Goal: Task Accomplishment & Management: Complete application form

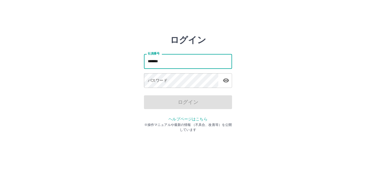
type input "*******"
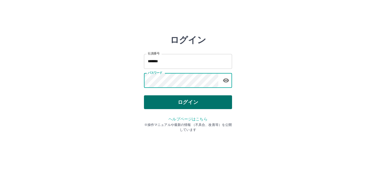
click at [193, 103] on button "ログイン" at bounding box center [188, 102] width 88 height 14
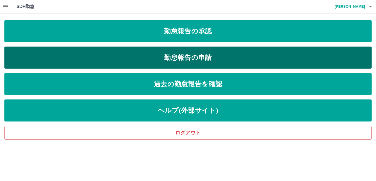
click at [211, 55] on link "勤怠報告の申請" at bounding box center [188, 58] width 368 height 22
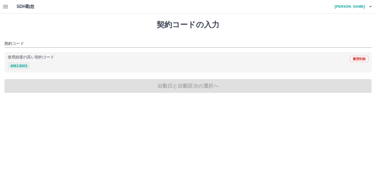
click at [26, 67] on button "40613003" at bounding box center [19, 66] width 22 height 7
type input "********"
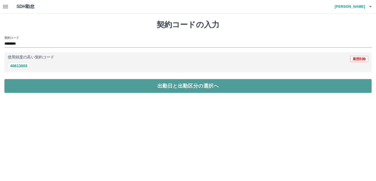
click at [37, 81] on button "出勤日と出勤区分の選択へ" at bounding box center [188, 86] width 368 height 14
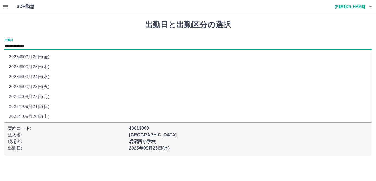
click at [57, 45] on input "**********" at bounding box center [188, 46] width 368 height 7
click at [50, 76] on li "2025年09月24日(水)" at bounding box center [188, 77] width 368 height 10
type input "**********"
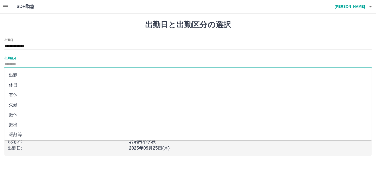
click at [45, 61] on input "出勤区分" at bounding box center [188, 64] width 368 height 7
click at [15, 75] on li "出勤" at bounding box center [188, 75] width 368 height 10
type input "**"
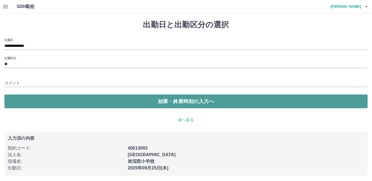
click at [25, 97] on button "始業・終業時刻の入力へ" at bounding box center [185, 102] width 363 height 14
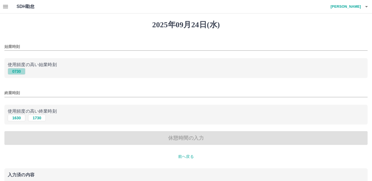
click at [20, 72] on button "0730" at bounding box center [17, 71] width 18 height 7
type input "****"
click at [17, 116] on button "1630" at bounding box center [17, 118] width 18 height 7
type input "****"
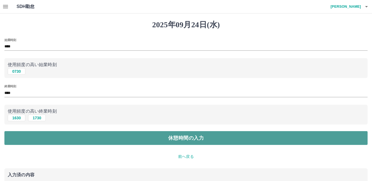
click at [30, 136] on button "休憩時間の入力" at bounding box center [185, 138] width 363 height 14
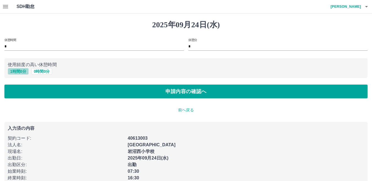
click at [18, 73] on button "1 時間 0 分" at bounding box center [18, 71] width 21 height 7
type input "*"
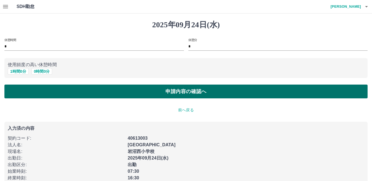
click at [27, 91] on button "申請内容の確認へ" at bounding box center [185, 92] width 363 height 14
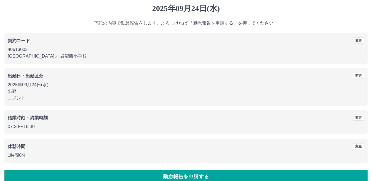
scroll to position [25, 0]
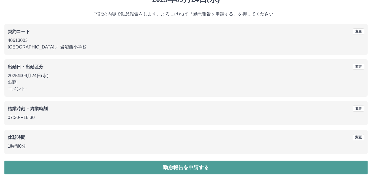
click at [181, 166] on button "勤怠報告を申請する" at bounding box center [185, 168] width 363 height 14
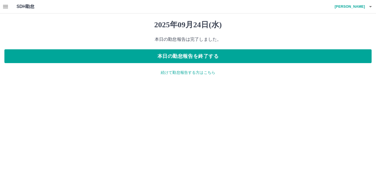
click at [189, 73] on p "続けて勤怠報告する方はこちら" at bounding box center [188, 73] width 368 height 6
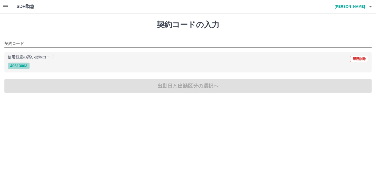
click at [23, 66] on button "40613003" at bounding box center [19, 66] width 22 height 7
type input "********"
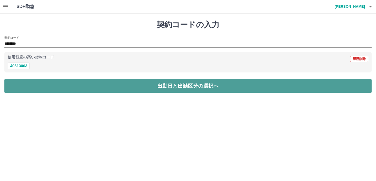
click at [28, 79] on button "出勤日と出勤区分の選択へ" at bounding box center [188, 86] width 368 height 14
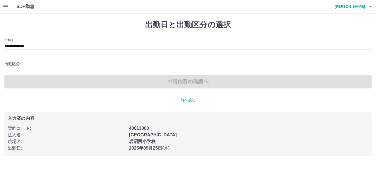
click at [50, 66] on input "出勤区分" at bounding box center [188, 64] width 368 height 7
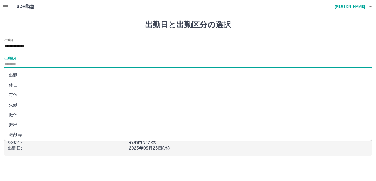
click at [15, 75] on li "出勤" at bounding box center [188, 75] width 368 height 10
type input "**"
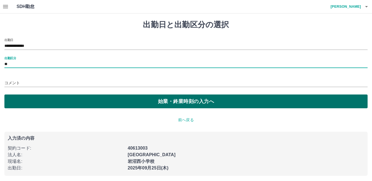
click at [30, 99] on button "始業・終業時刻の入力へ" at bounding box center [185, 102] width 363 height 14
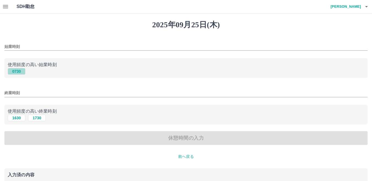
click at [19, 69] on button "0730" at bounding box center [17, 71] width 18 height 7
type input "****"
click at [17, 116] on button "1630" at bounding box center [17, 118] width 18 height 7
type input "****"
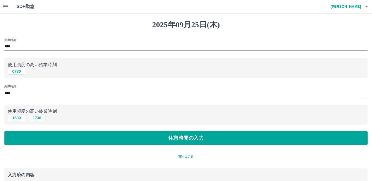
click at [23, 128] on div "始業時刻 **** 使用頻度の高い始業時刻 0730 終業時刻 **** 使用頻度の高い終業時刻 1630 1730 休憩時間の入力" at bounding box center [185, 91] width 363 height 107
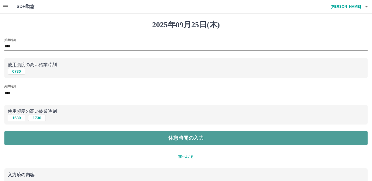
click at [26, 138] on button "休憩時間の入力" at bounding box center [185, 138] width 363 height 14
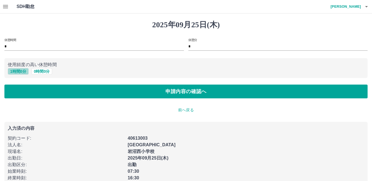
click at [23, 72] on button "1 時間 0 分" at bounding box center [18, 71] width 21 height 7
type input "*"
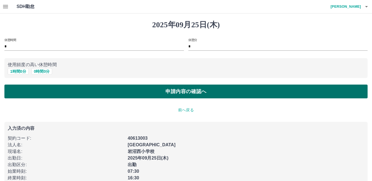
click at [29, 91] on button "申請内容の確認へ" at bounding box center [185, 92] width 363 height 14
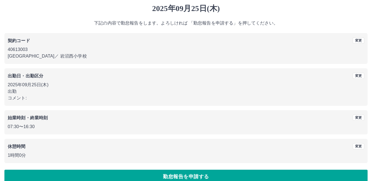
scroll to position [25, 0]
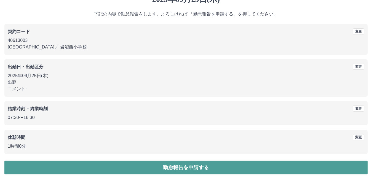
click at [179, 164] on button "勤怠報告を申請する" at bounding box center [185, 168] width 363 height 14
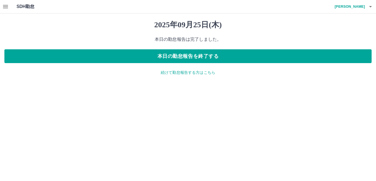
click at [205, 74] on p "続けて勤怠報告する方はこちら" at bounding box center [188, 73] width 368 height 6
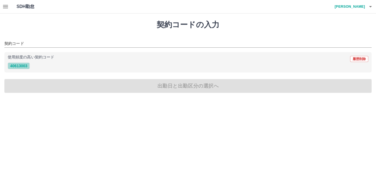
click at [14, 65] on button "40613003" at bounding box center [19, 66] width 22 height 7
type input "********"
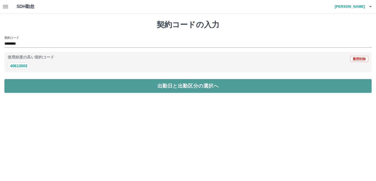
drag, startPoint x: 31, startPoint y: 89, endPoint x: 29, endPoint y: 84, distance: 5.2
click at [30, 87] on button "出勤日と出勤区分の選択へ" at bounding box center [188, 86] width 368 height 14
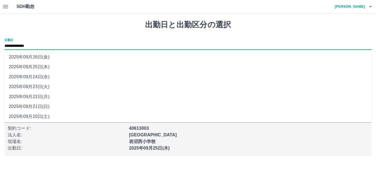
click at [62, 49] on input "**********" at bounding box center [188, 46] width 368 height 7
click at [57, 59] on li "2025年09月26日(金)" at bounding box center [188, 57] width 368 height 10
type input "**********"
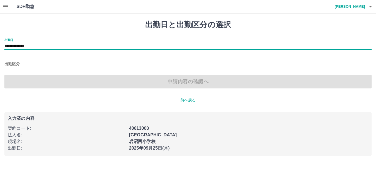
click at [53, 63] on input "出勤区分" at bounding box center [188, 64] width 368 height 7
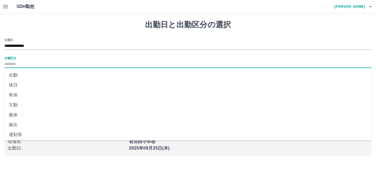
click at [17, 74] on li "出勤" at bounding box center [188, 75] width 368 height 10
type input "**"
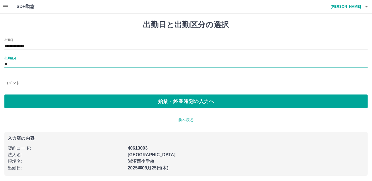
drag, startPoint x: 25, startPoint y: 98, endPoint x: 24, endPoint y: 88, distance: 10.1
click at [25, 95] on button "始業・終業時刻の入力へ" at bounding box center [185, 102] width 363 height 14
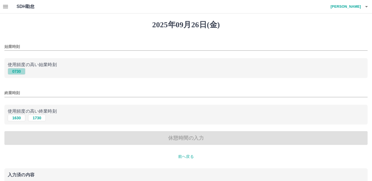
click at [17, 70] on button "0730" at bounding box center [17, 71] width 18 height 7
type input "****"
click at [17, 118] on button "1630" at bounding box center [17, 118] width 18 height 7
type input "****"
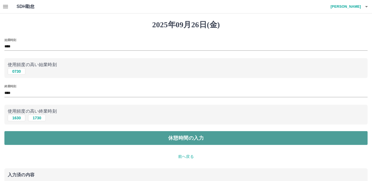
click at [32, 139] on button "休憩時間の入力" at bounding box center [185, 138] width 363 height 14
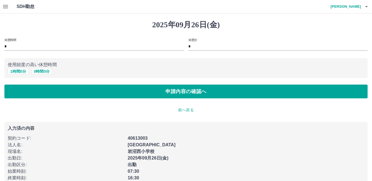
drag, startPoint x: 20, startPoint y: 73, endPoint x: 27, endPoint y: 84, distance: 13.7
click at [21, 74] on button "1 時間 0 分" at bounding box center [18, 71] width 21 height 7
type input "*"
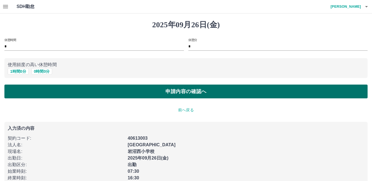
click at [31, 90] on button "申請内容の確認へ" at bounding box center [185, 92] width 363 height 14
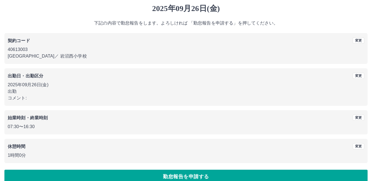
scroll to position [25, 0]
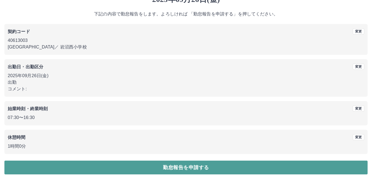
click at [78, 161] on button "勤怠報告を申請する" at bounding box center [185, 168] width 363 height 14
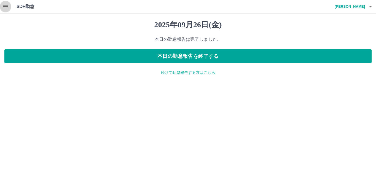
click at [6, 6] on icon "button" at bounding box center [5, 6] width 7 height 7
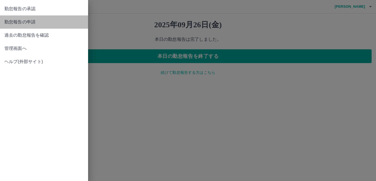
click at [15, 23] on span "勤怠報告の申請" at bounding box center [43, 22] width 79 height 7
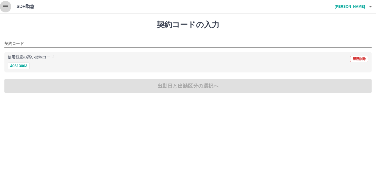
click at [5, 6] on icon "button" at bounding box center [5, 6] width 5 height 3
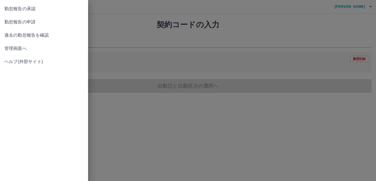
click at [20, 9] on span "勤怠報告の承認" at bounding box center [43, 9] width 79 height 7
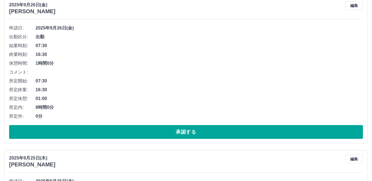
scroll to position [110, 0]
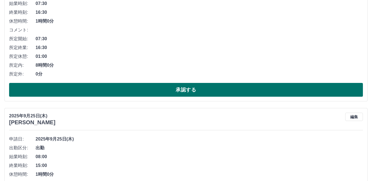
click at [181, 91] on button "承認する" at bounding box center [186, 90] width 354 height 14
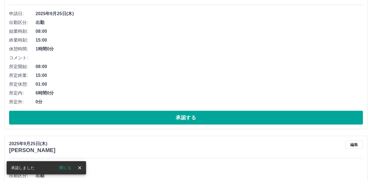
scroll to position [83, 0]
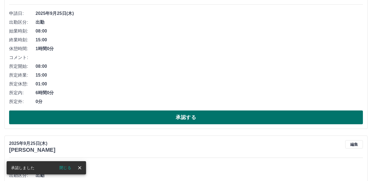
click at [207, 117] on button "承認する" at bounding box center [186, 118] width 354 height 14
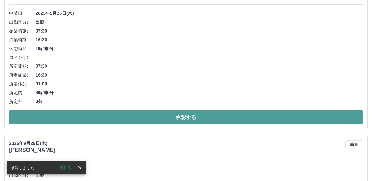
click at [200, 120] on button "承認する" at bounding box center [186, 118] width 354 height 14
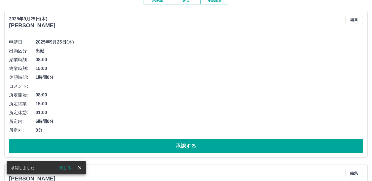
scroll to position [55, 0]
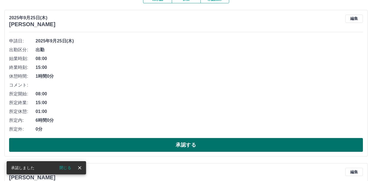
click at [184, 143] on button "承認する" at bounding box center [186, 145] width 354 height 14
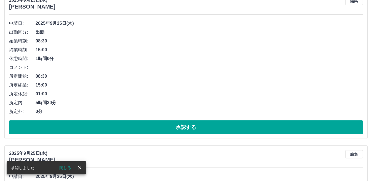
scroll to position [83, 0]
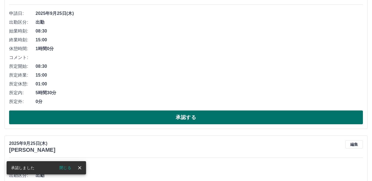
click at [182, 119] on button "承認する" at bounding box center [186, 118] width 354 height 14
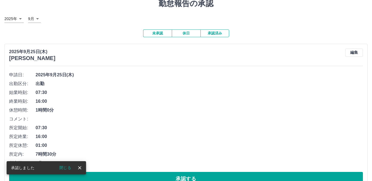
scroll to position [55, 0]
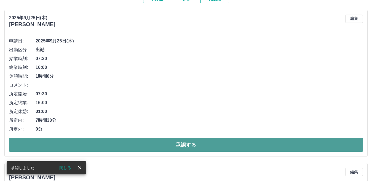
click at [184, 142] on button "承認する" at bounding box center [186, 145] width 354 height 14
click at [184, 143] on button "承認する" at bounding box center [186, 145] width 354 height 14
click at [171, 142] on button "承認する" at bounding box center [186, 145] width 354 height 14
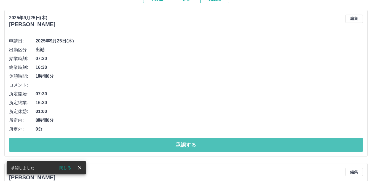
click at [171, 142] on button "承認する" at bounding box center [186, 145] width 354 height 14
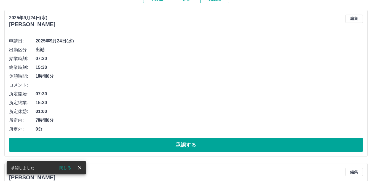
click at [171, 142] on button "承認する" at bounding box center [186, 145] width 354 height 14
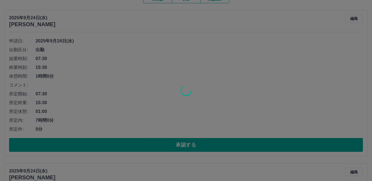
click at [171, 142] on div at bounding box center [186, 90] width 372 height 181
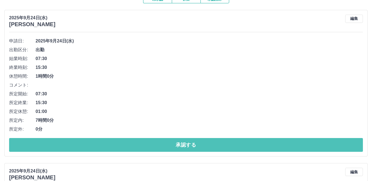
click at [171, 142] on button "承認する" at bounding box center [186, 145] width 354 height 14
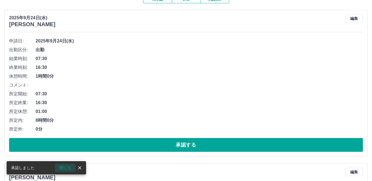
click at [68, 168] on button "閉じる" at bounding box center [65, 168] width 21 height 8
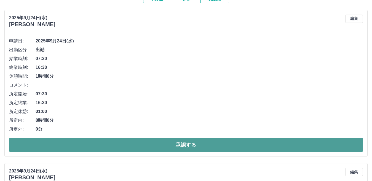
click at [189, 144] on button "承認する" at bounding box center [186, 145] width 354 height 14
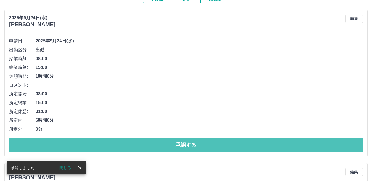
click at [189, 144] on button "承認する" at bounding box center [186, 145] width 354 height 14
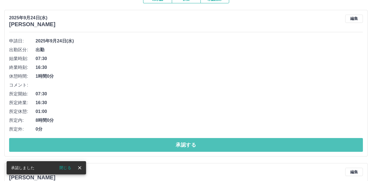
click at [189, 144] on button "承認する" at bounding box center [186, 145] width 354 height 14
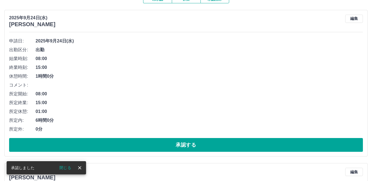
click at [189, 144] on button "承認する" at bounding box center [186, 145] width 354 height 14
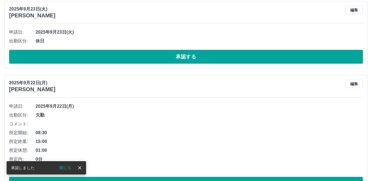
scroll to position [159, 0]
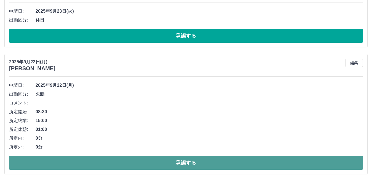
click at [183, 166] on button "承認する" at bounding box center [186, 163] width 354 height 14
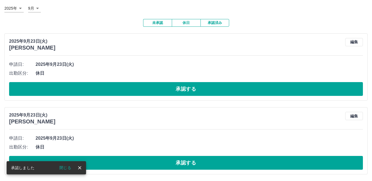
scroll to position [32, 0]
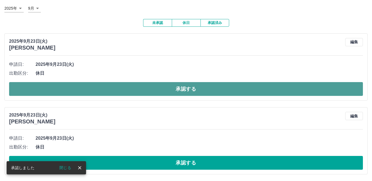
click at [184, 88] on button "承認する" at bounding box center [186, 89] width 354 height 14
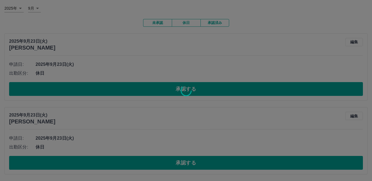
scroll to position [0, 0]
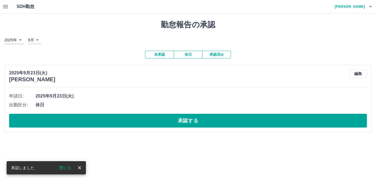
click at [193, 139] on html "SDH勤怠 [PERSON_NAME] 承認しました 閉じる 勤怠報告の承認 2025年 **** 9月 * 未承認 休日 承認済み 2025年9月23日(火…" at bounding box center [188, 69] width 376 height 139
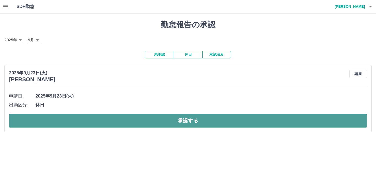
click at [190, 122] on button "承認する" at bounding box center [188, 121] width 358 height 14
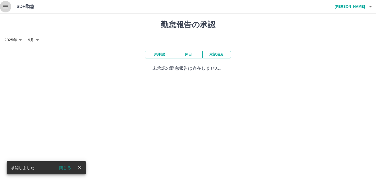
click at [8, 6] on icon "button" at bounding box center [5, 6] width 7 height 7
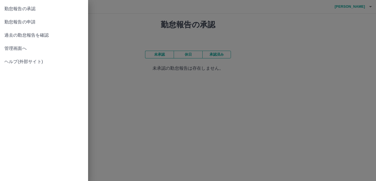
click at [28, 37] on span "過去の勤怠報告を確認" at bounding box center [43, 35] width 79 height 7
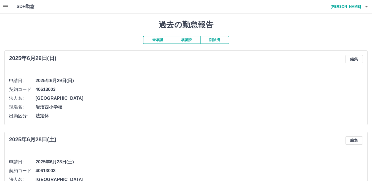
click at [189, 42] on button "承認済" at bounding box center [186, 40] width 29 height 8
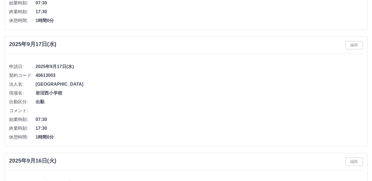
scroll to position [965, 0]
